Goal: Obtain resource: Obtain resource

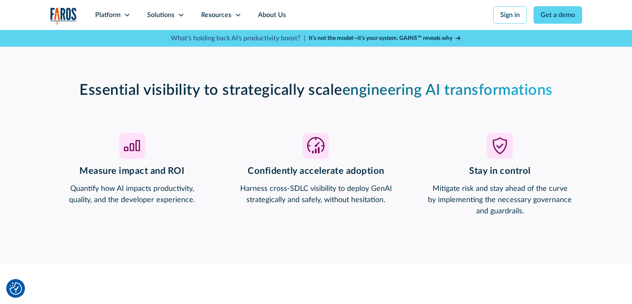
click at [402, 40] on strong "It’s not the model—it’s your system. GAINS™ reveals why" at bounding box center [381, 38] width 144 height 6
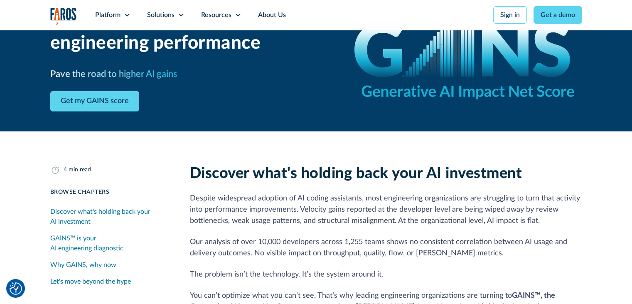
scroll to position [125, 0]
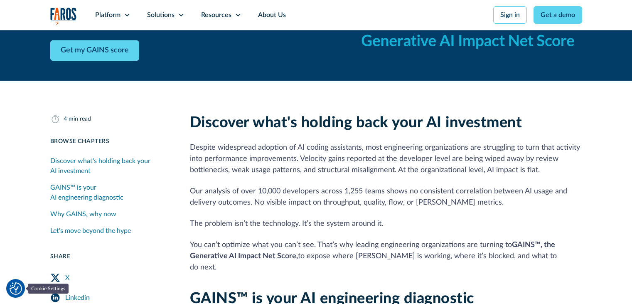
click at [12, 287] on img "Cookie Settings" at bounding box center [16, 288] width 12 height 12
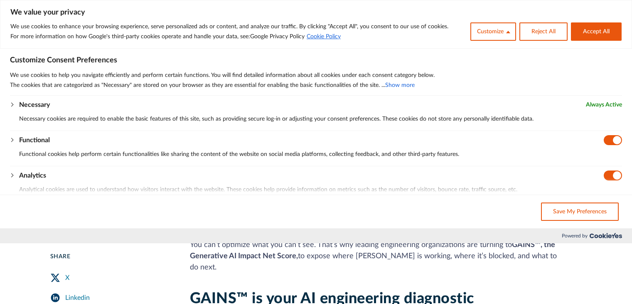
scroll to position [0, 0]
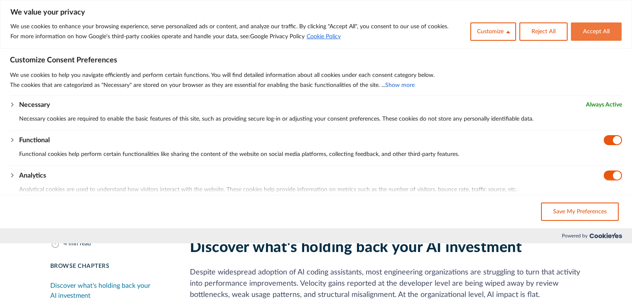
click at [610, 35] on button "Accept All" at bounding box center [596, 31] width 51 height 18
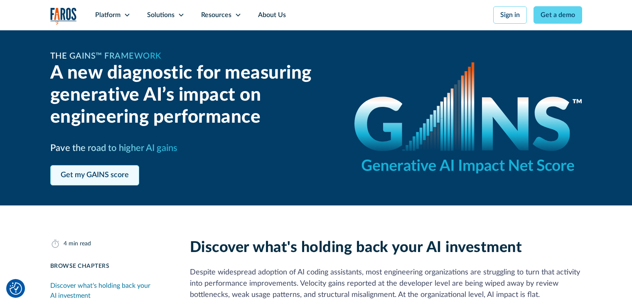
click at [108, 168] on link "Get my GAINS score" at bounding box center [94, 175] width 89 height 20
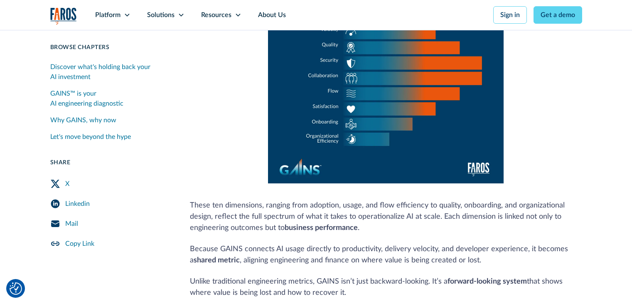
scroll to position [628, 0]
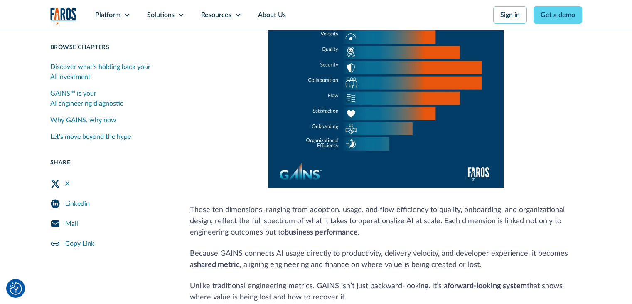
click at [57, 183] on icon "Twitter Share" at bounding box center [55, 184] width 9 height 8
